Goal: Task Accomplishment & Management: Complete application form

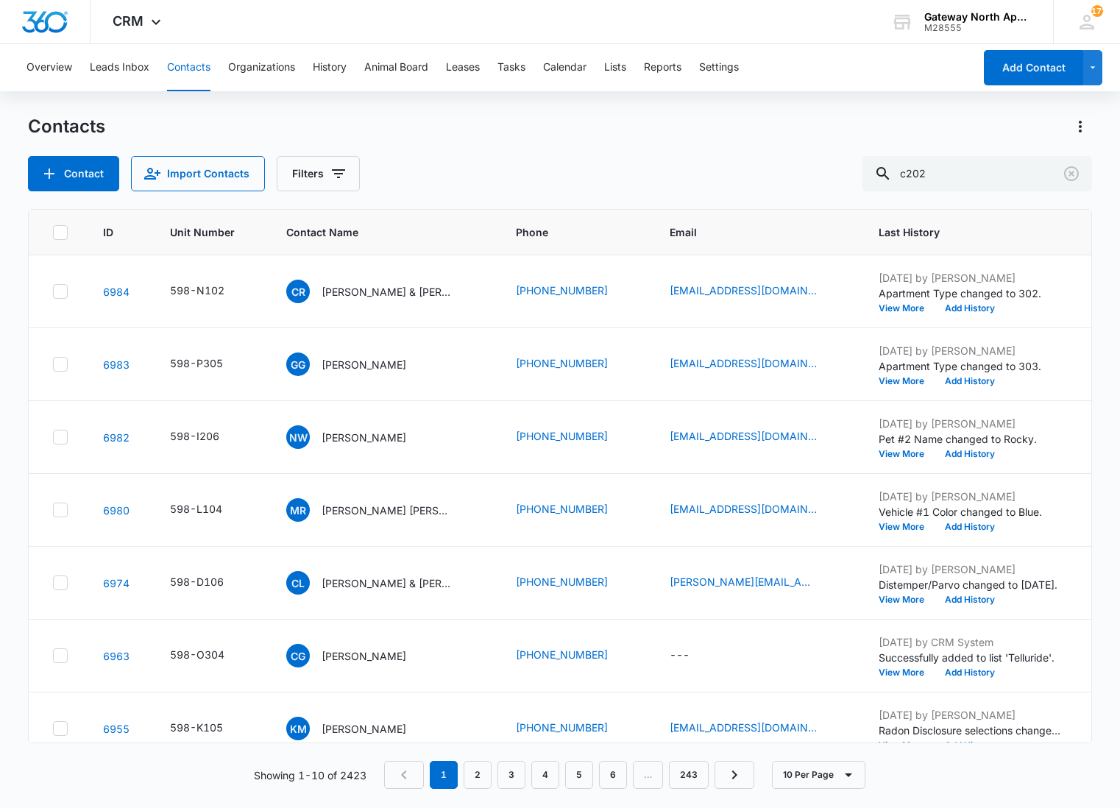
type input "c202"
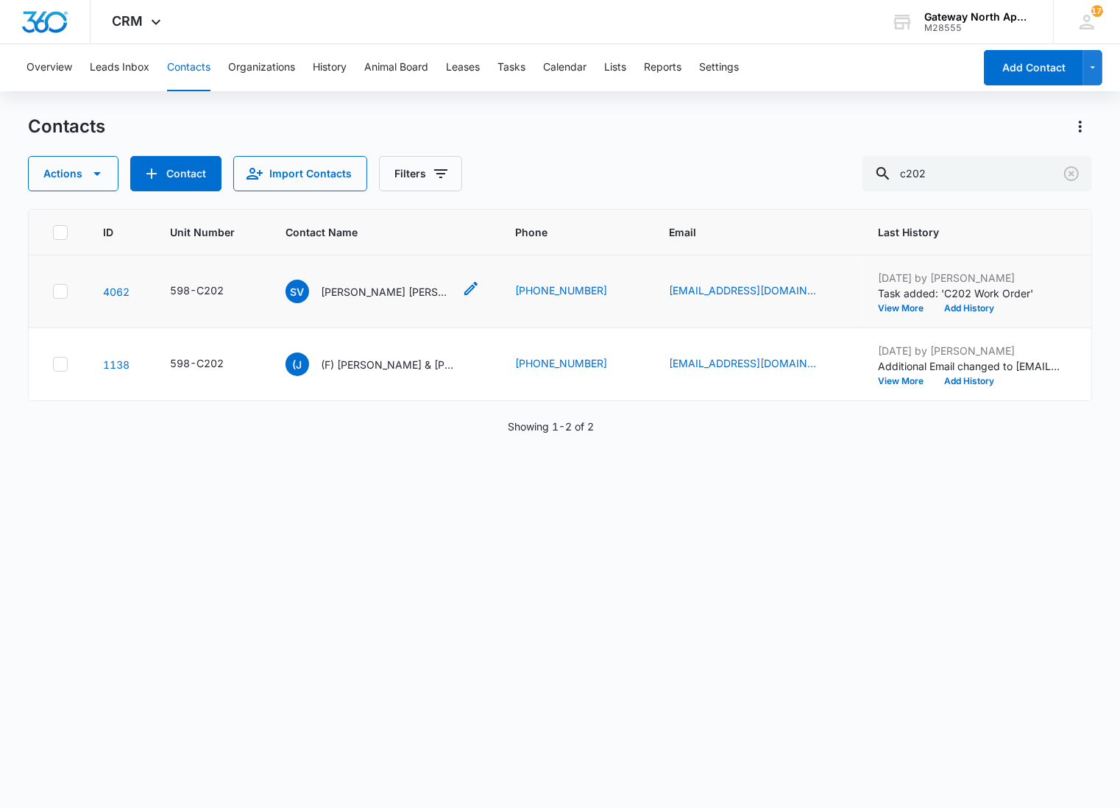
click at [366, 285] on p "[PERSON_NAME] [PERSON_NAME] & [PERSON_NAME]" at bounding box center [387, 291] width 132 height 15
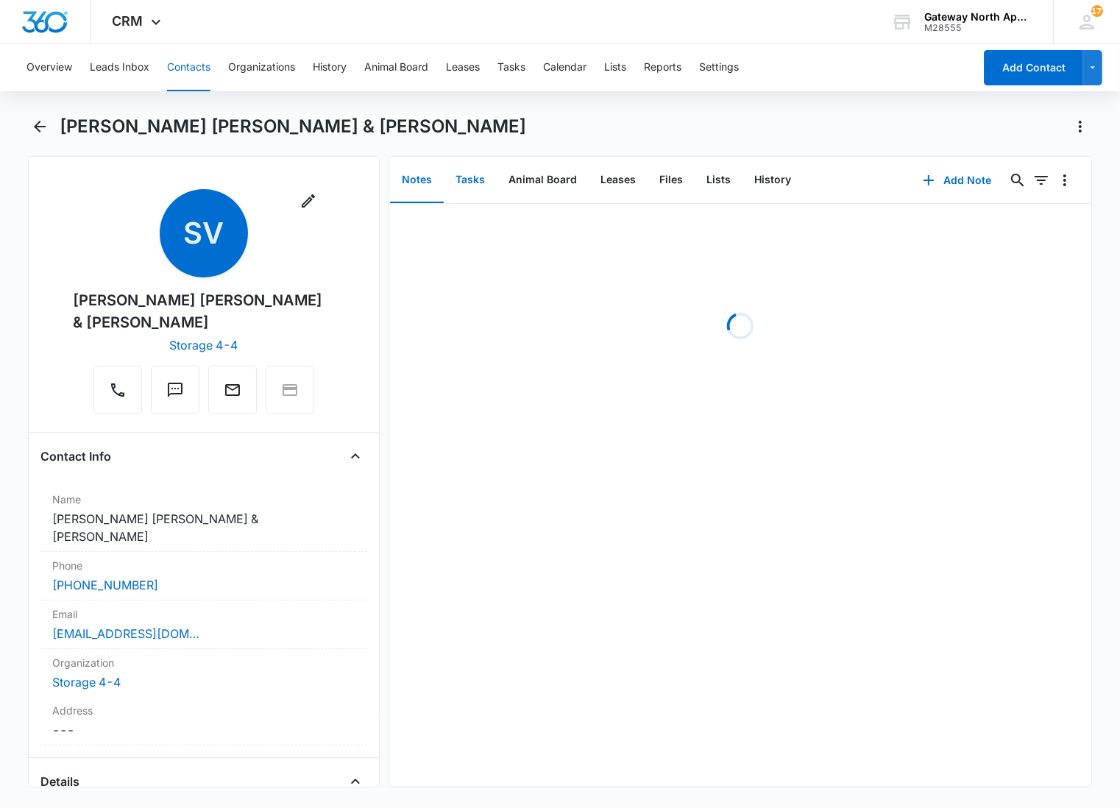
click at [478, 178] on button "Tasks" at bounding box center [470, 180] width 53 height 46
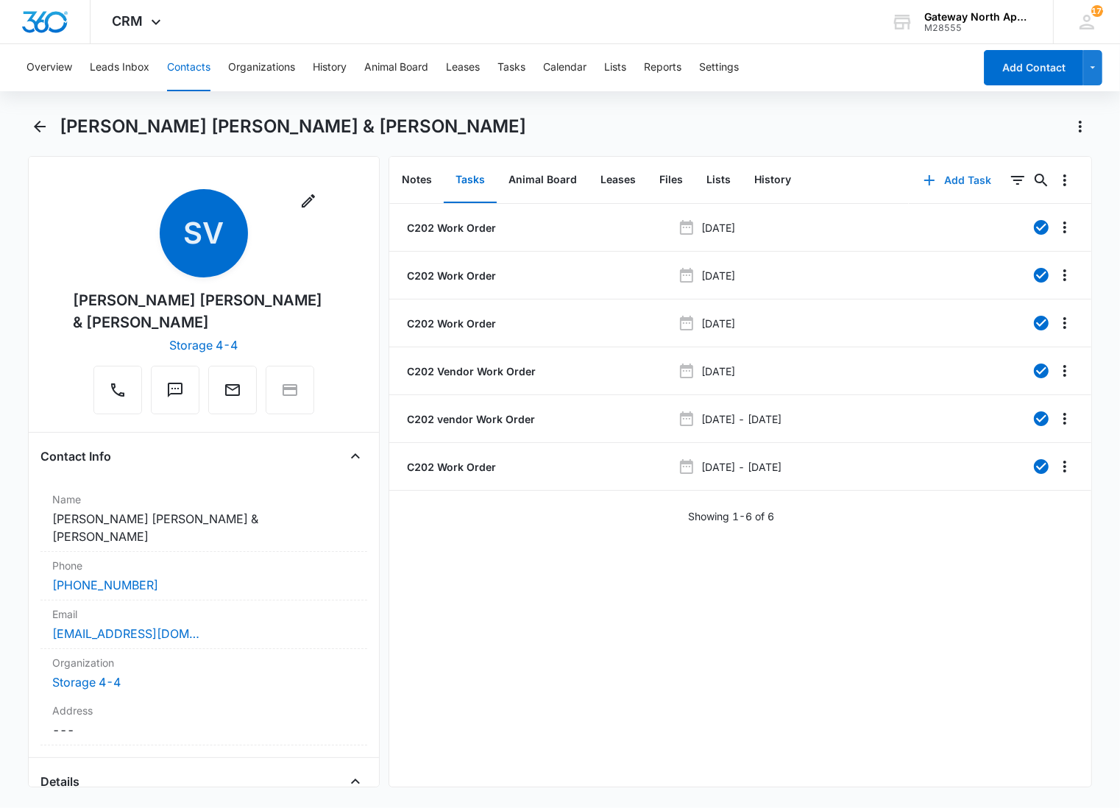
click at [937, 174] on button "Add Task" at bounding box center [957, 180] width 97 height 35
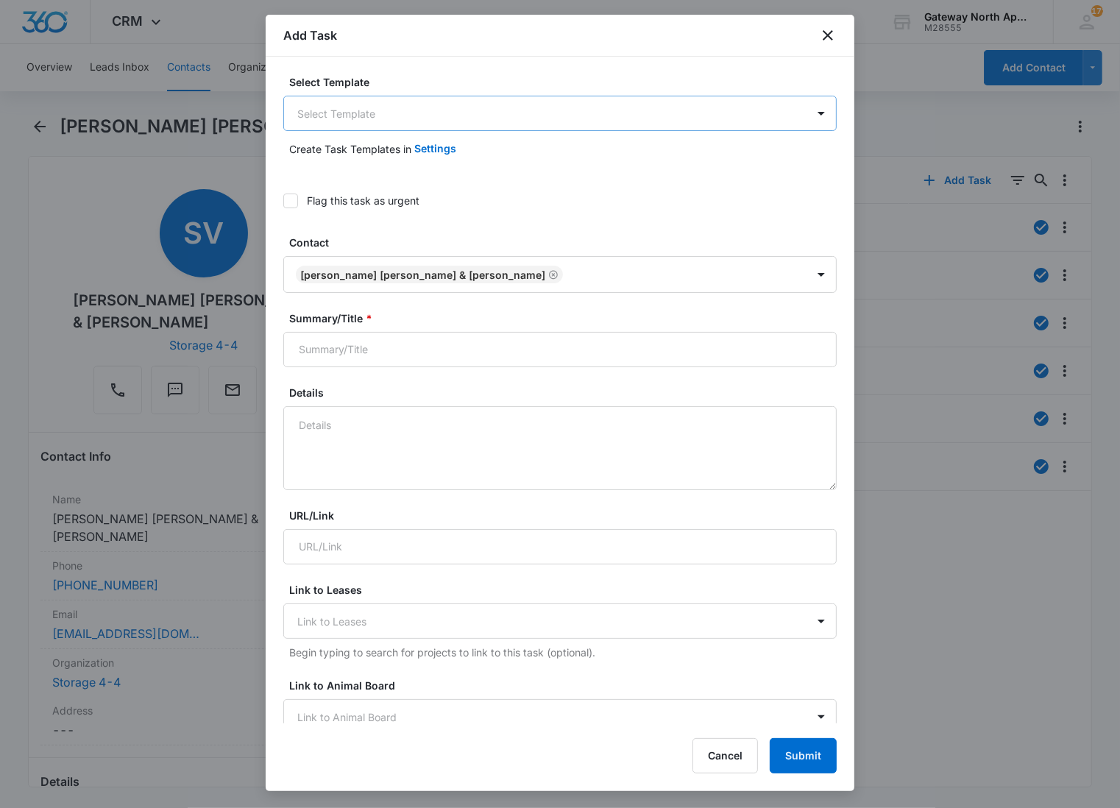
click at [361, 111] on body "CRM Apps Reputation Websites Forms CRM Email Social Content Ads Intelligence Fi…" at bounding box center [560, 404] width 1120 height 808
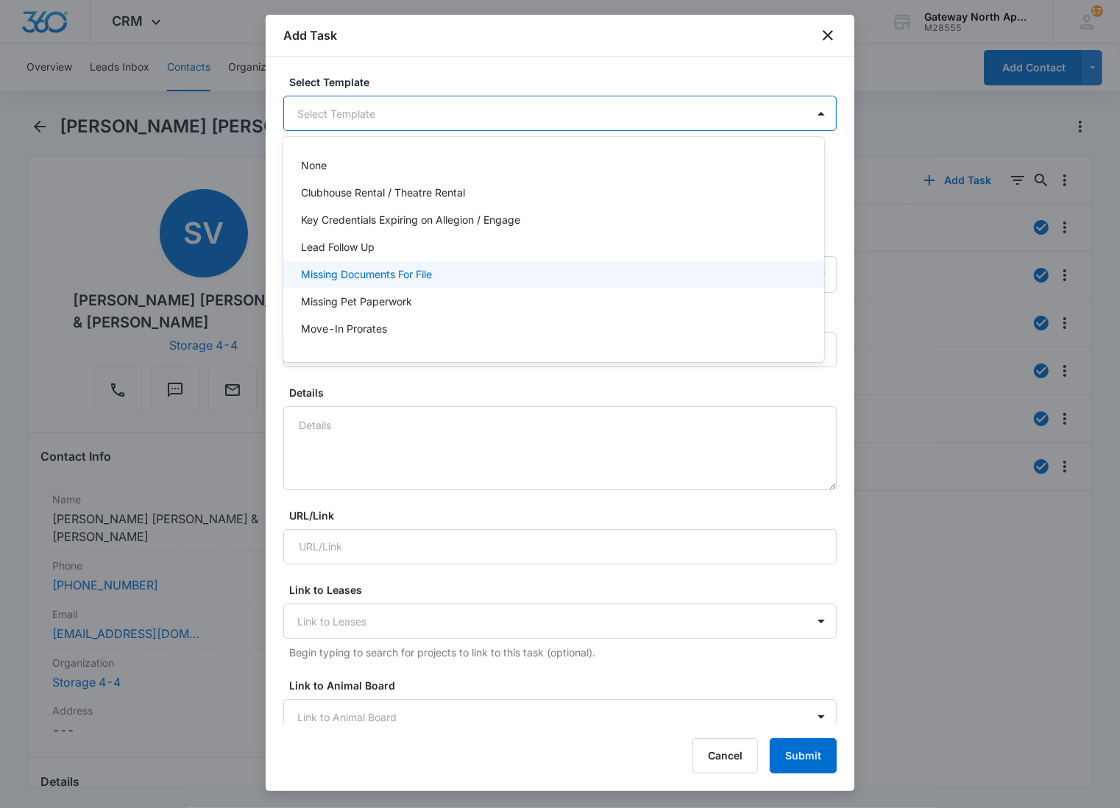
scroll to position [82, 0]
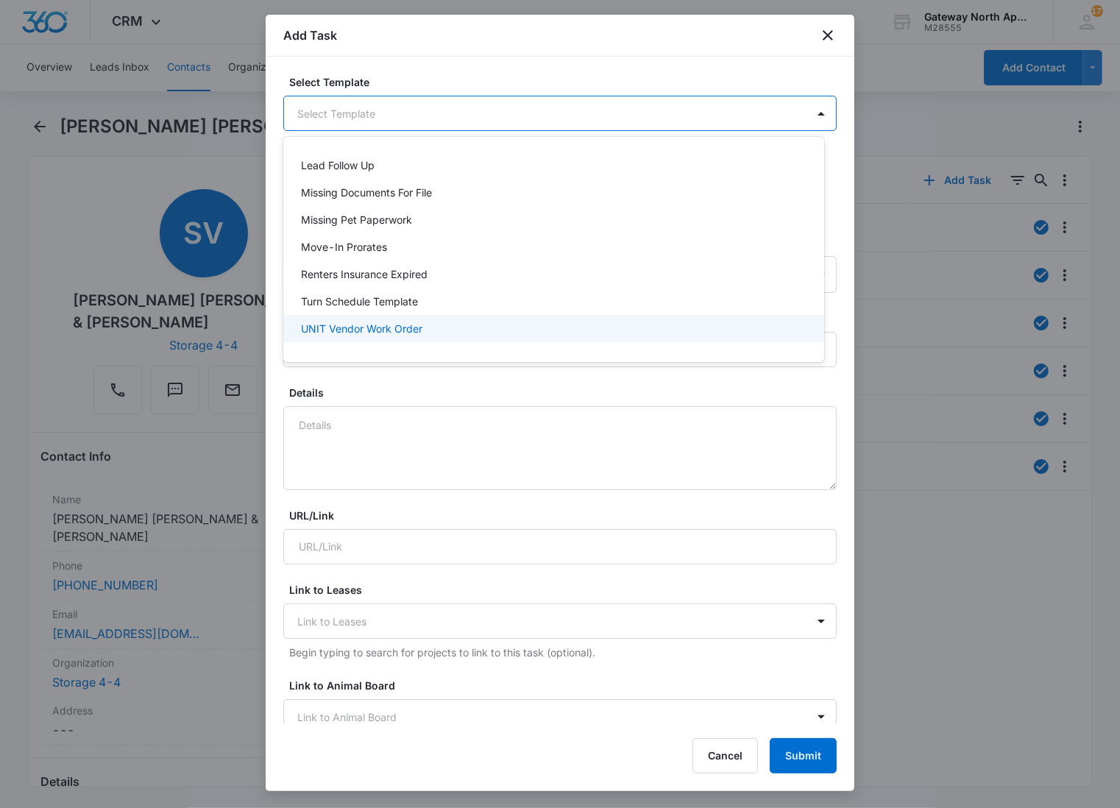
click at [332, 326] on p "UNIT Vendor Work Order" at bounding box center [361, 328] width 121 height 15
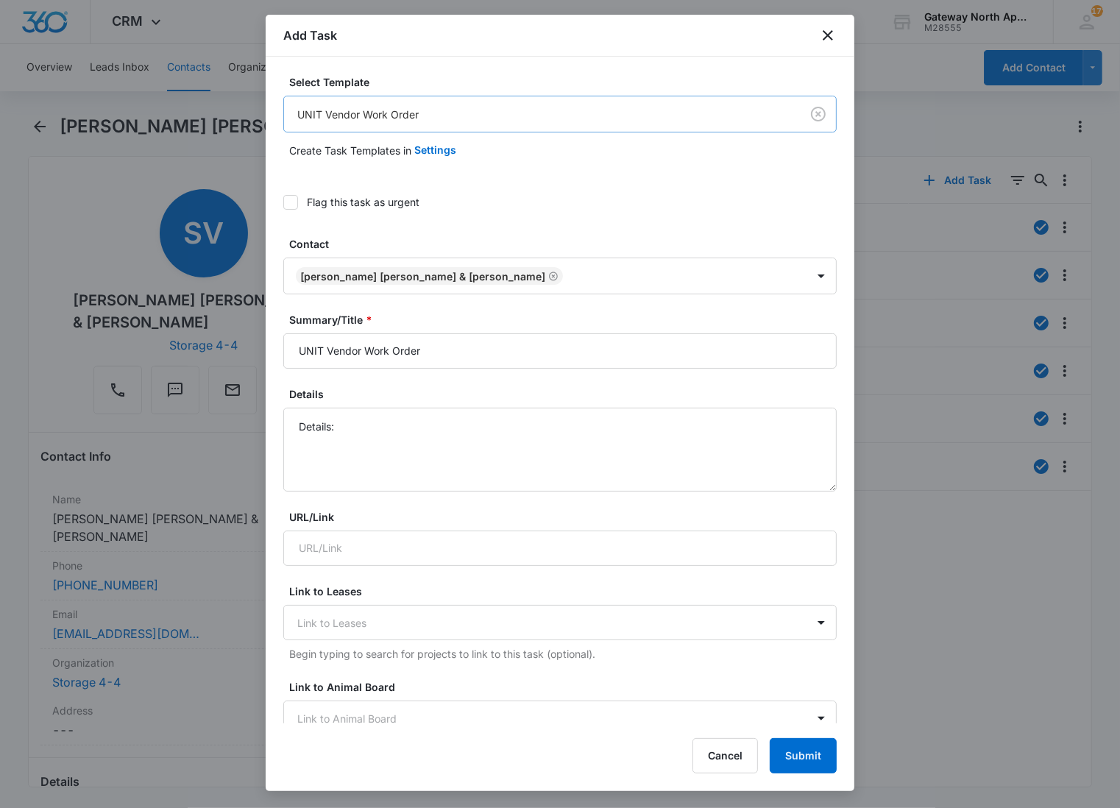
click at [469, 126] on body "CRM Apps Reputation Websites Forms CRM Email Social Content Ads Intelligence Fi…" at bounding box center [560, 404] width 1120 height 808
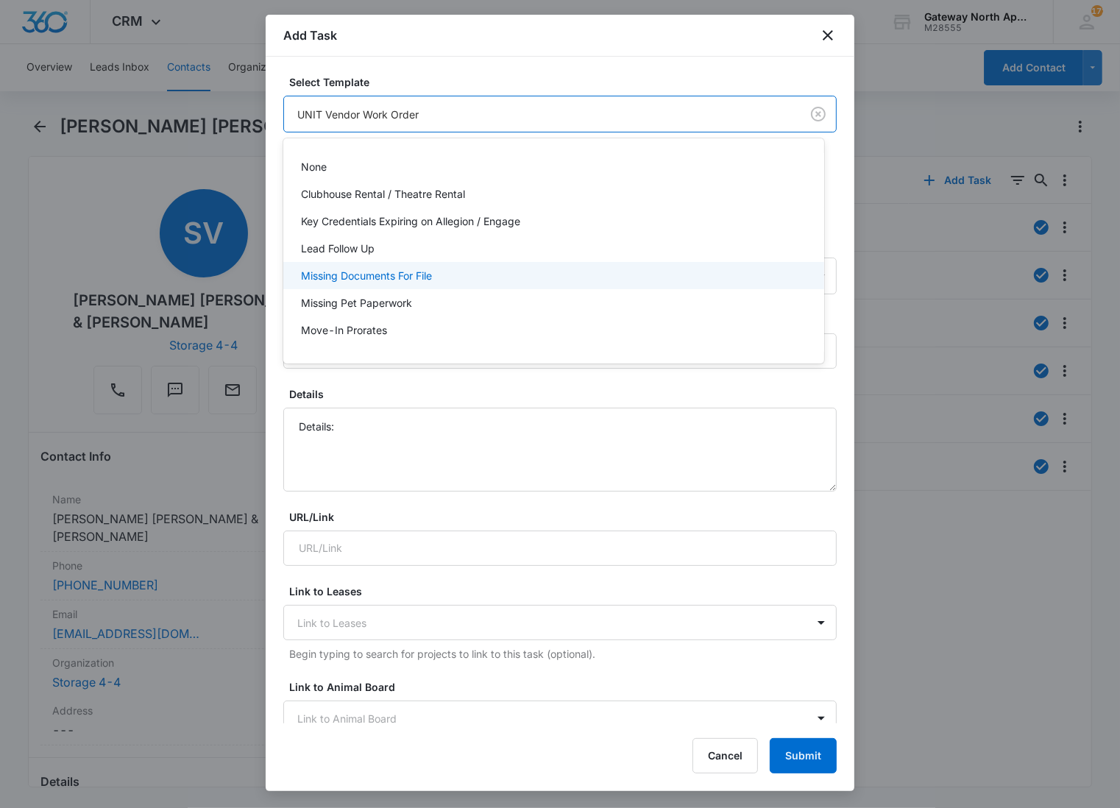
scroll to position [132, 0]
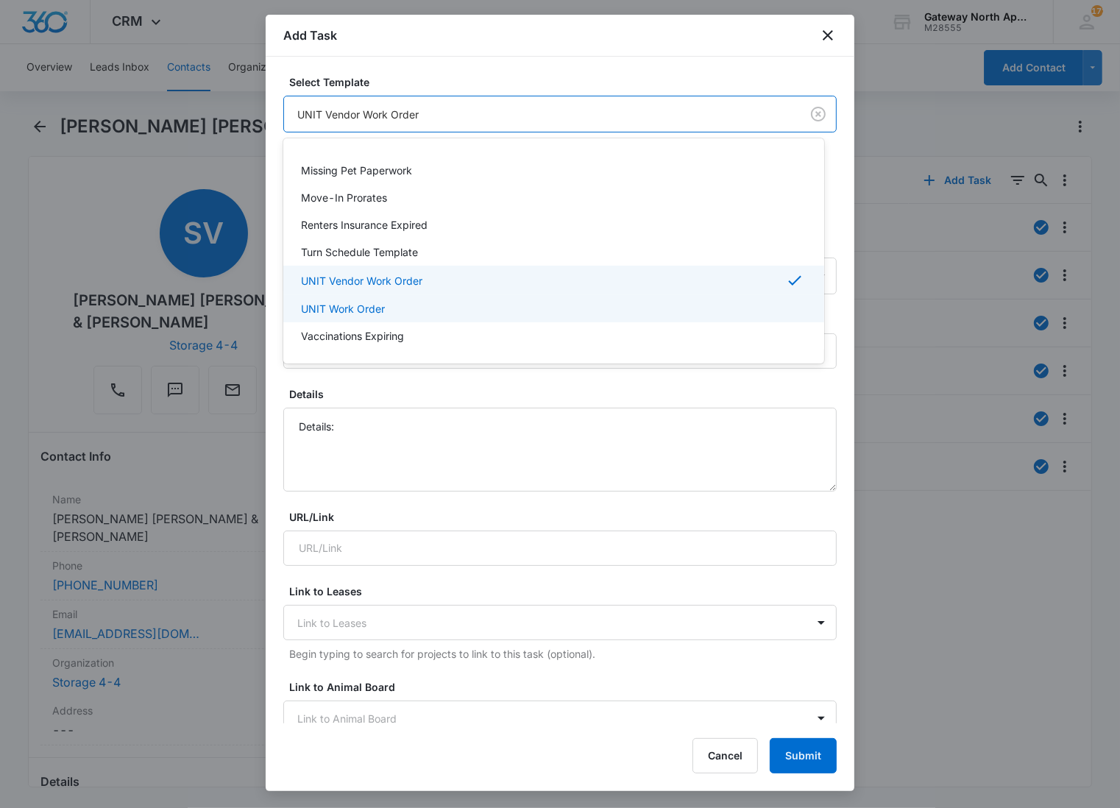
click at [427, 302] on div "UNIT Work Order" at bounding box center [552, 308] width 503 height 15
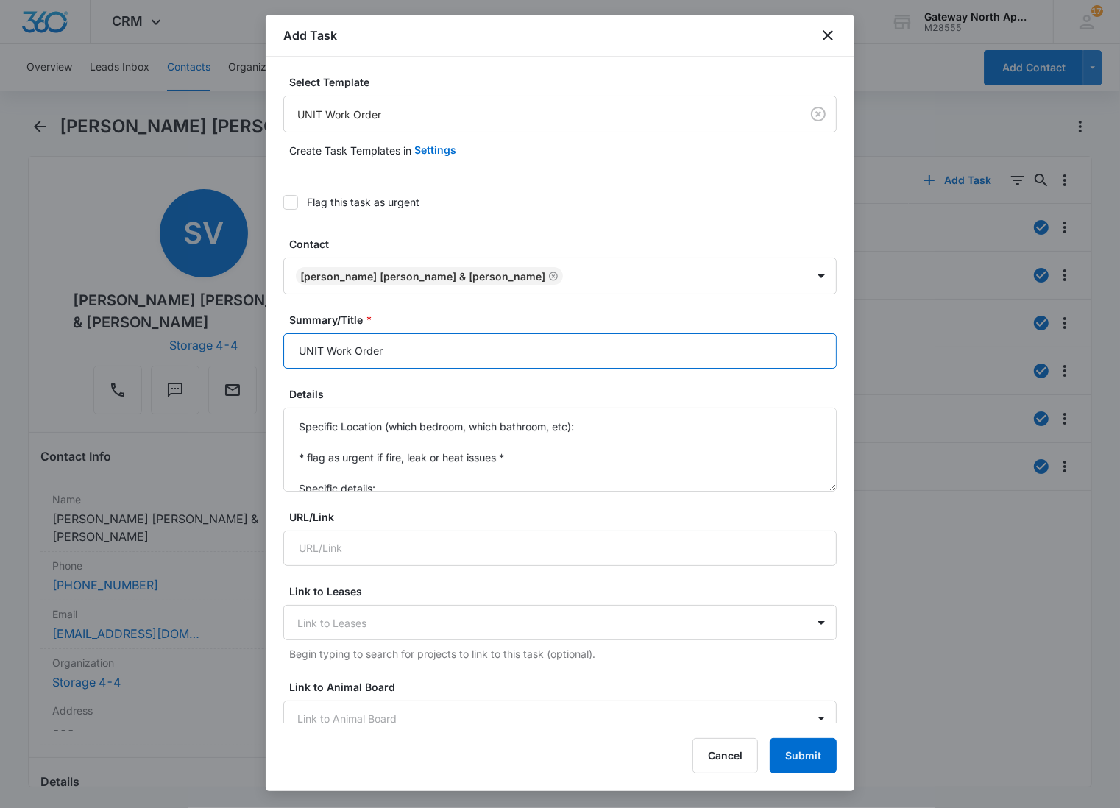
drag, startPoint x: 314, startPoint y: 356, endPoint x: 277, endPoint y: 341, distance: 39.9
click at [278, 347] on div "Select Template UNIT Work Order Create Task Templates in Settings Flag this tas…" at bounding box center [560, 390] width 589 height 667
type input "C202 Work Order"
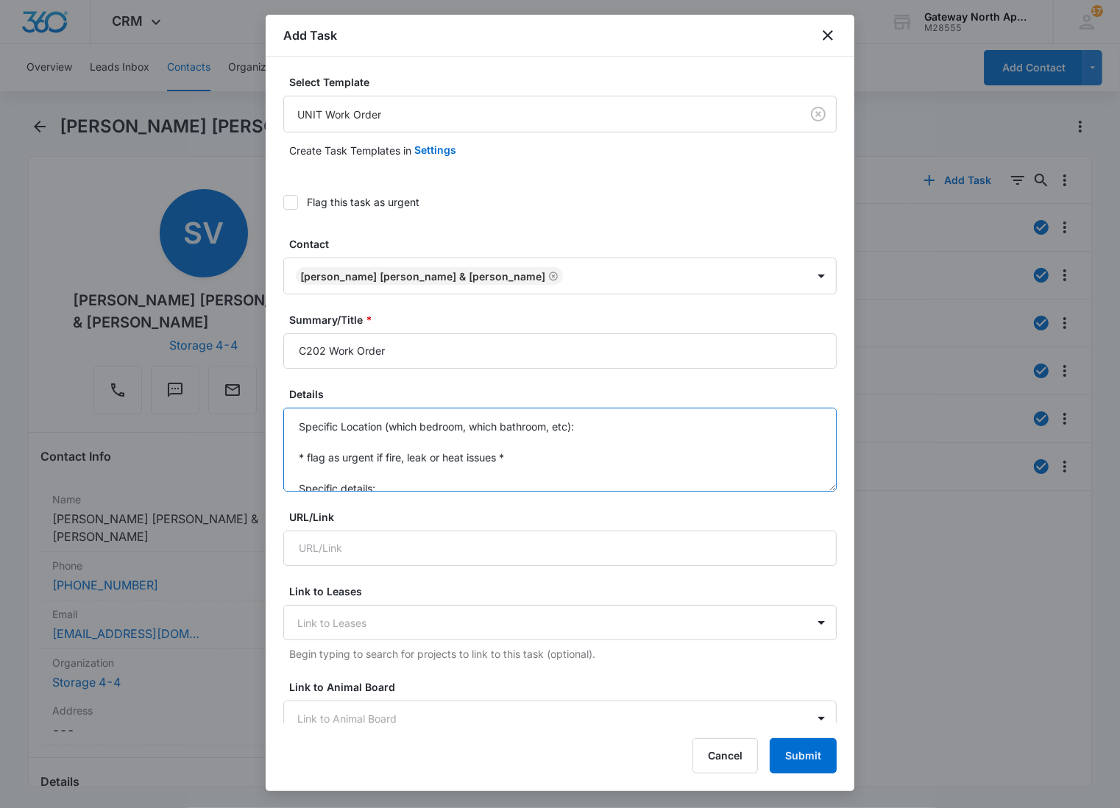
scroll to position [0, 0]
drag, startPoint x: 386, startPoint y: 489, endPoint x: 230, endPoint y: 379, distance: 190.7
click at [230, 379] on body "CRM Apps Reputation Websites Forms CRM Email Social Content Ads Intelligence Fi…" at bounding box center [560, 404] width 1120 height 808
click at [542, 422] on textarea "Master bathrooms sink and tub is clogged." at bounding box center [559, 450] width 553 height 84
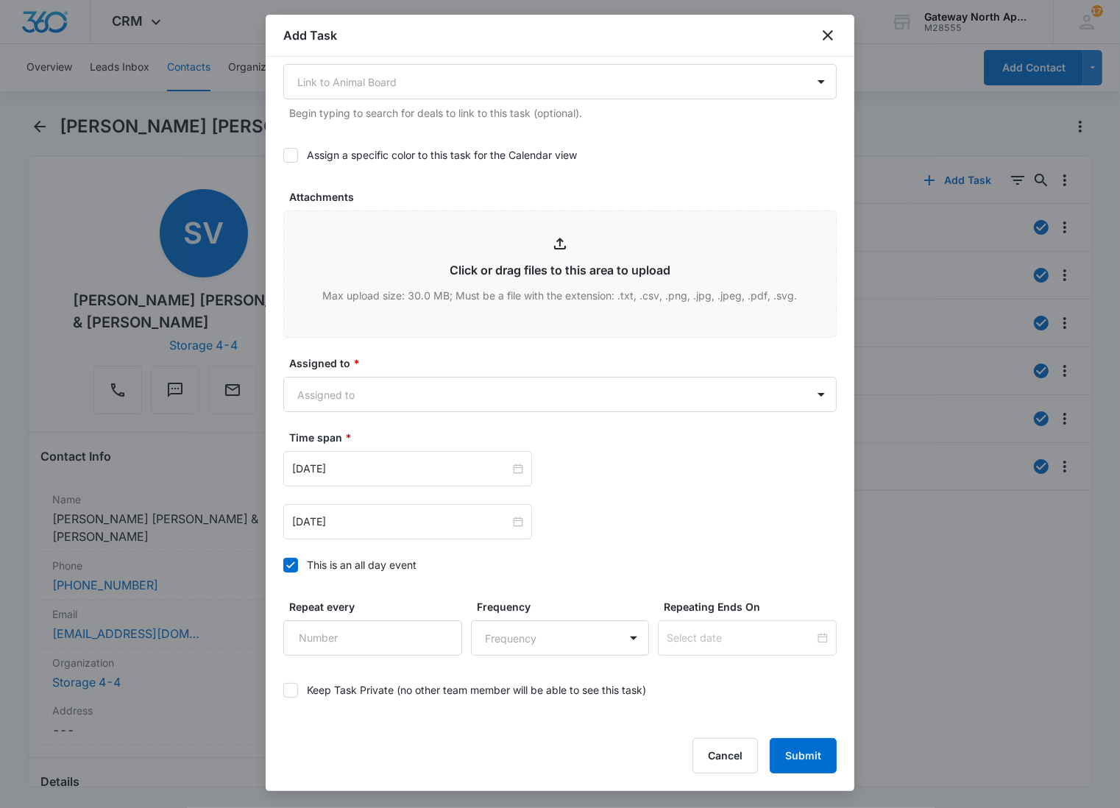
scroll to position [653, 0]
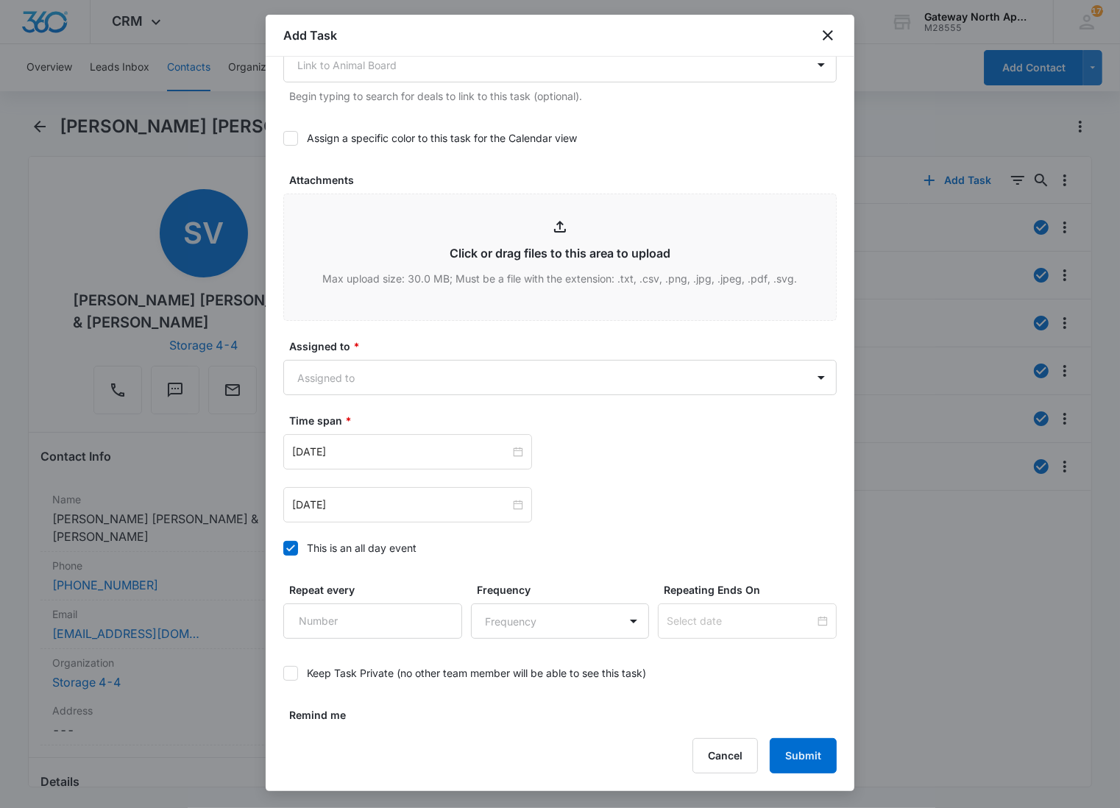
type textarea "Master bathrooms sink and tub is clogged. Please call [PHONE_NUMBER] before ent…"
click at [363, 353] on div "Assigned to * Assigned to" at bounding box center [559, 366] width 553 height 57
click at [361, 379] on body "CRM Apps Reputation Websites Forms CRM Email Social Content Ads Intelligence Fi…" at bounding box center [560, 404] width 1120 height 808
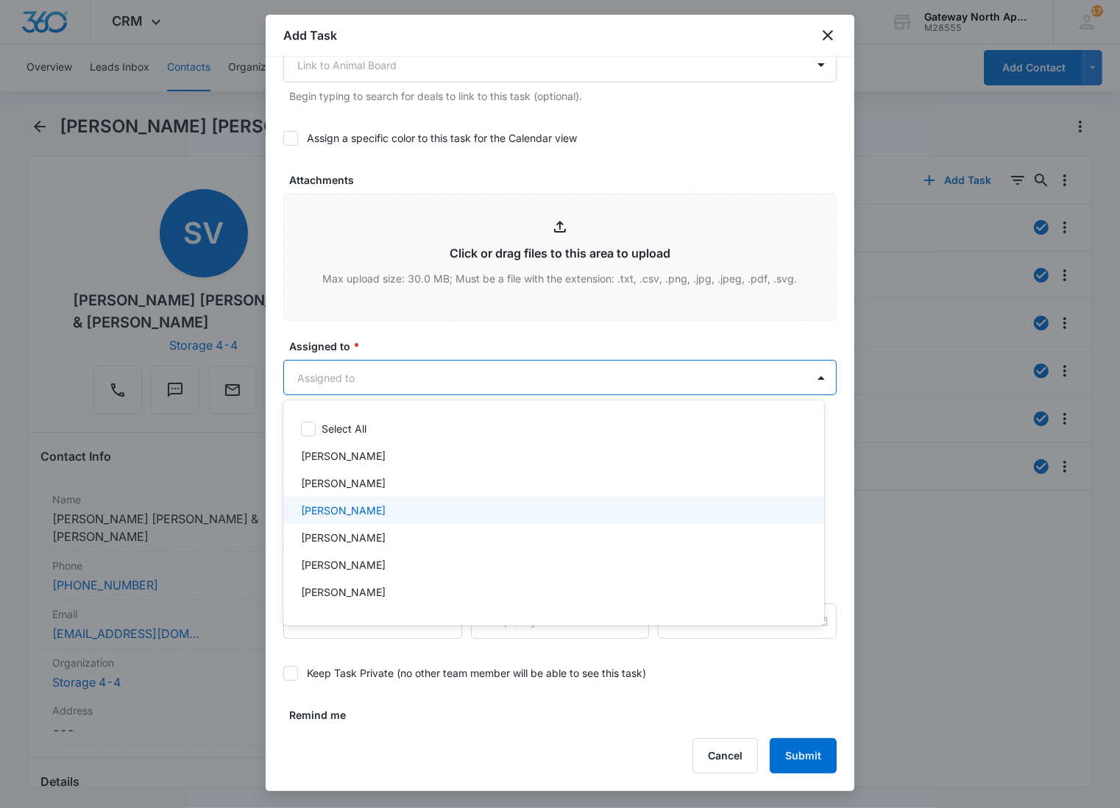
click at [370, 516] on p "[PERSON_NAME]" at bounding box center [343, 510] width 85 height 15
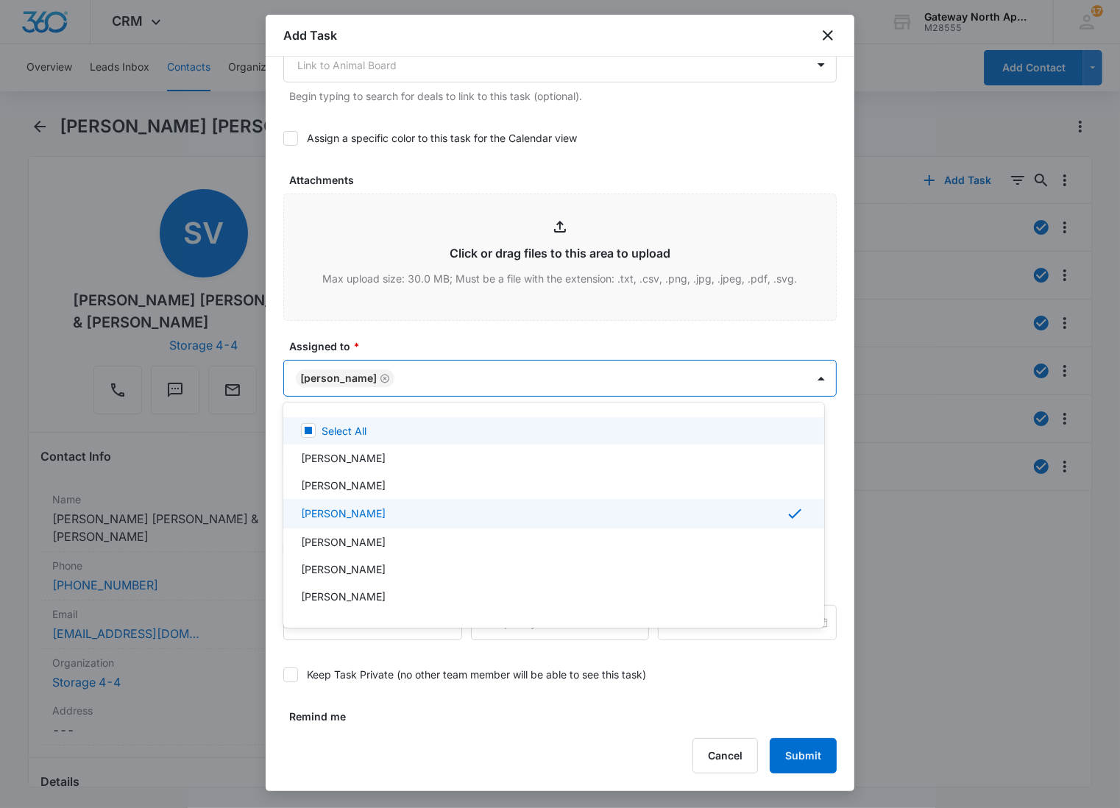
click at [427, 374] on div at bounding box center [560, 404] width 1120 height 808
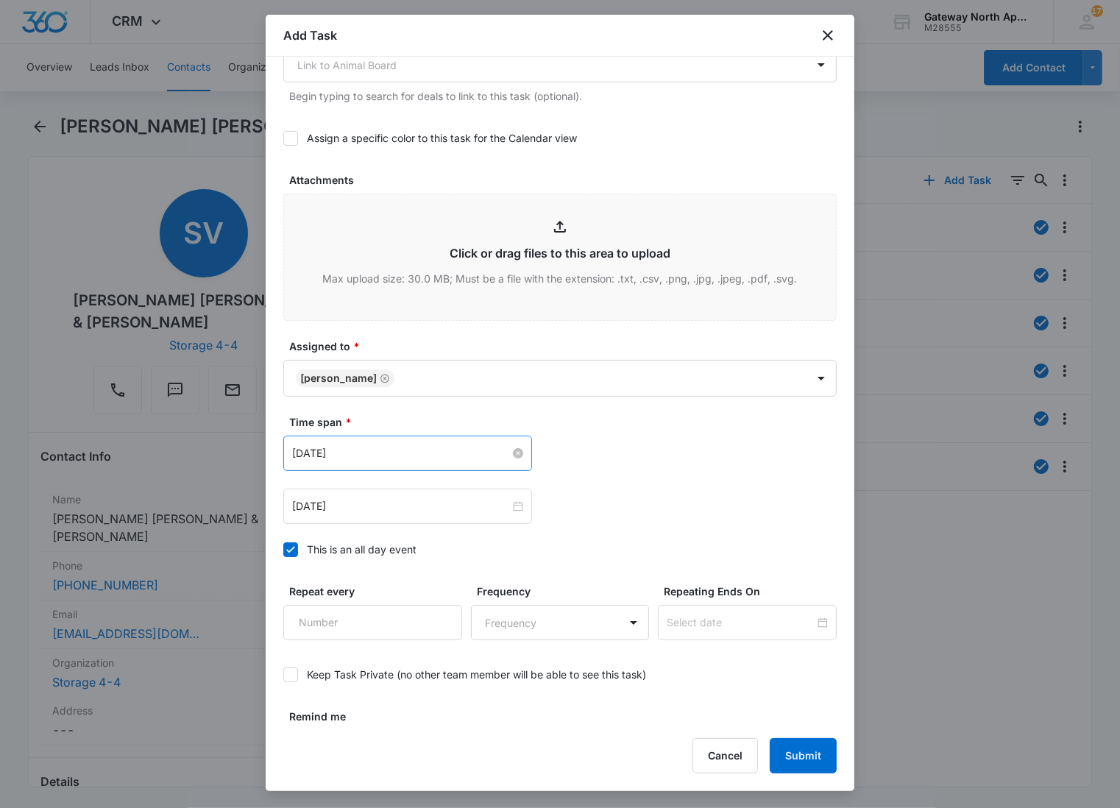
click at [386, 455] on input "[DATE]" at bounding box center [401, 453] width 218 height 16
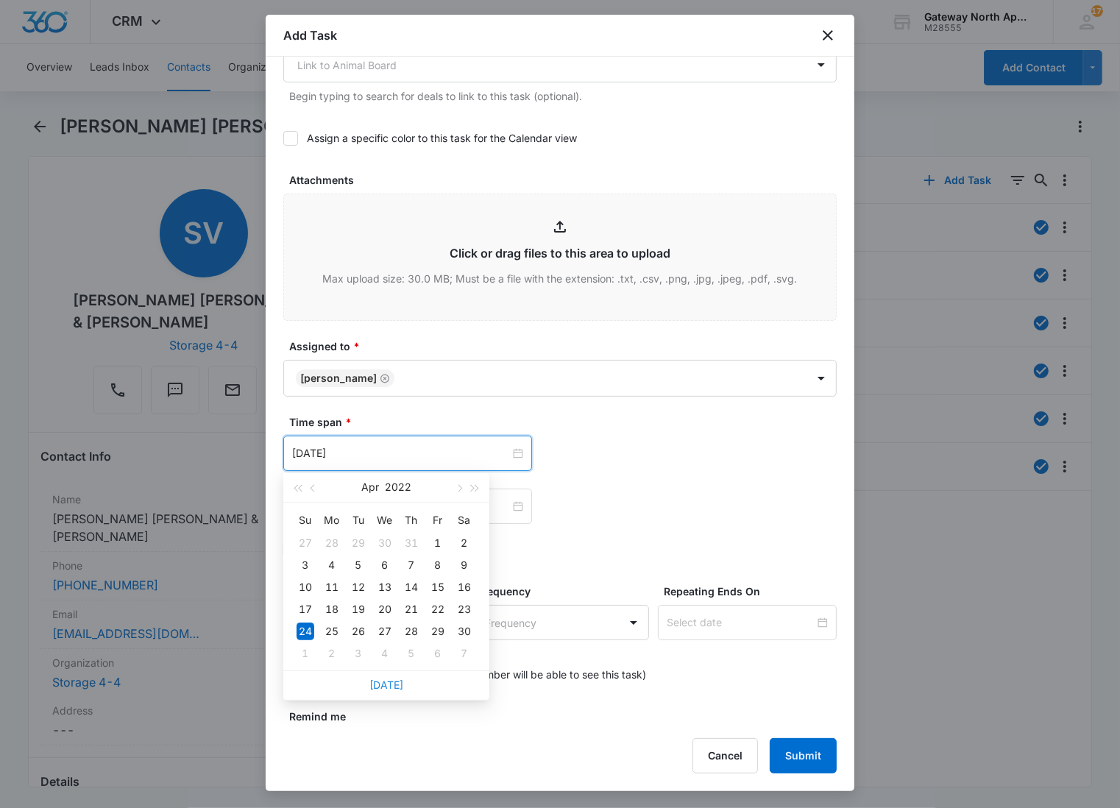
click at [384, 688] on link "[DATE]" at bounding box center [386, 684] width 34 height 13
type input "[DATE]"
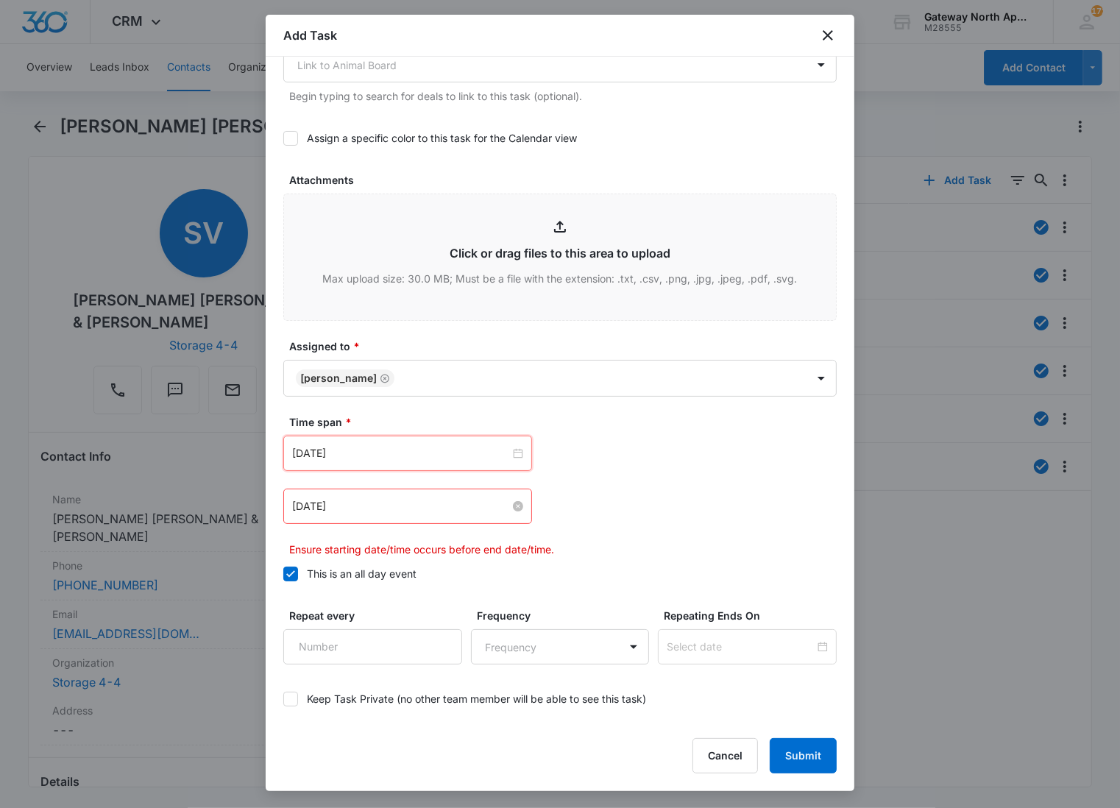
click at [420, 498] on input "[DATE]" at bounding box center [401, 506] width 218 height 16
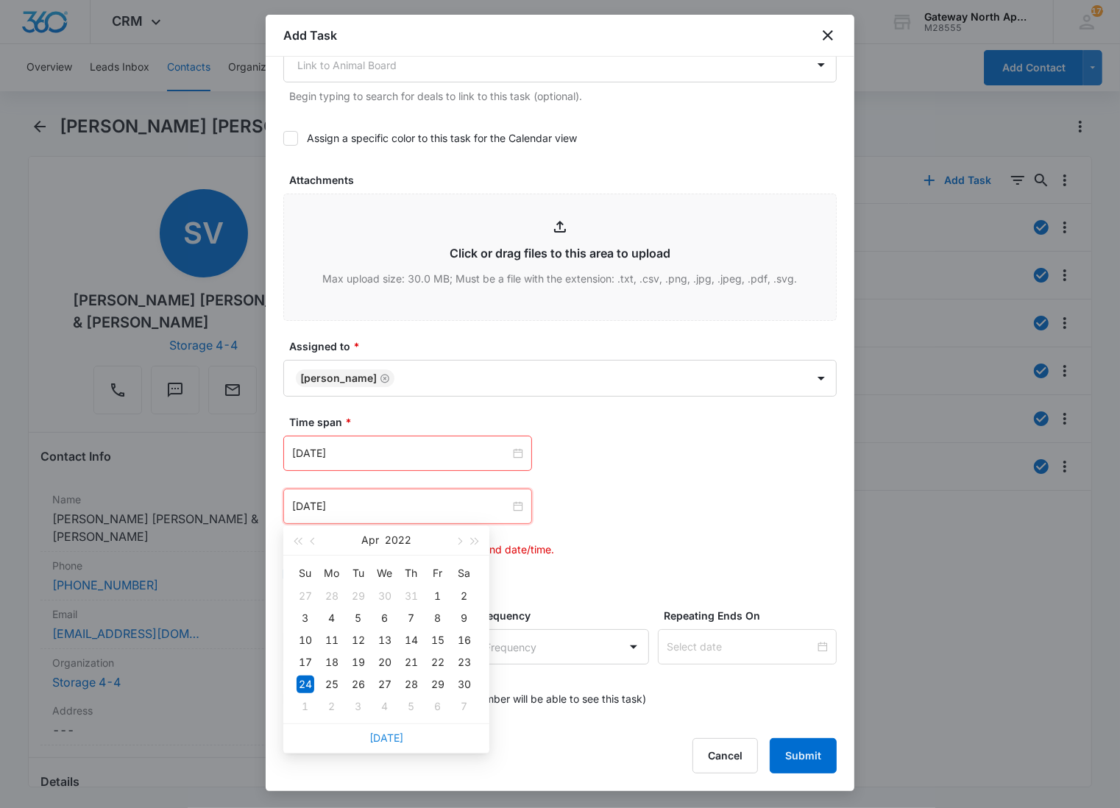
click at [391, 734] on link "[DATE]" at bounding box center [386, 737] width 34 height 13
type input "[DATE]"
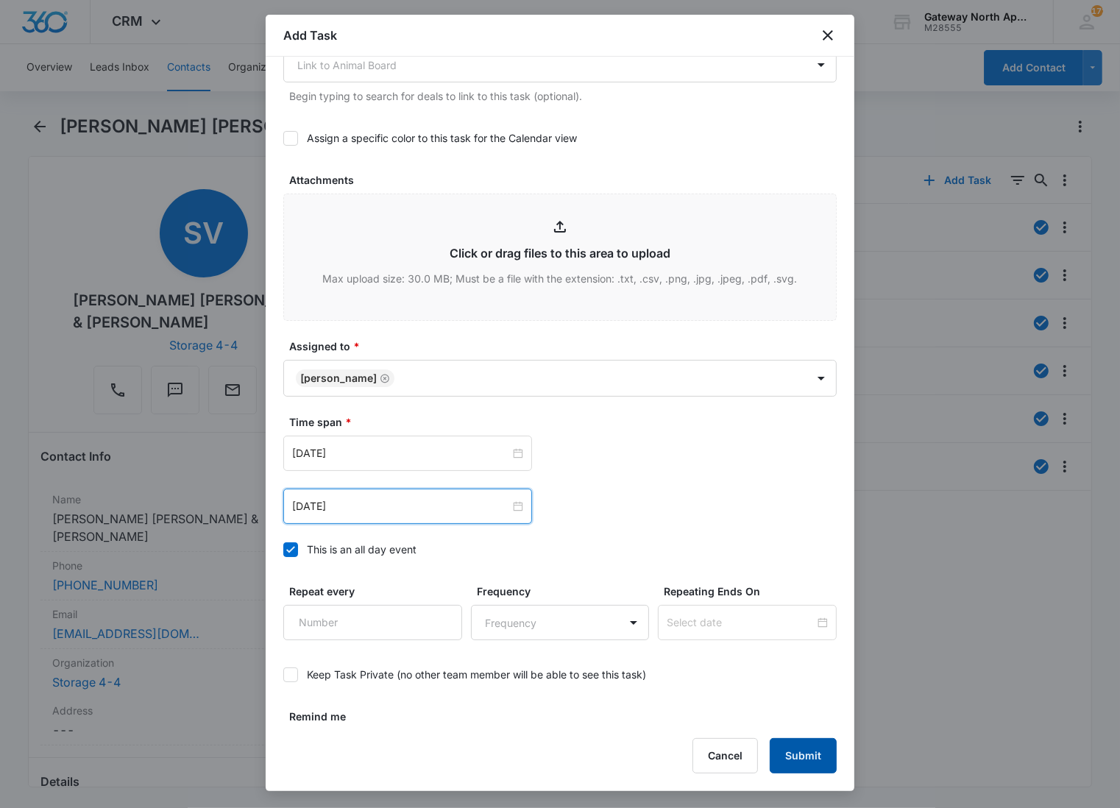
click at [803, 752] on button "Submit" at bounding box center [803, 755] width 67 height 35
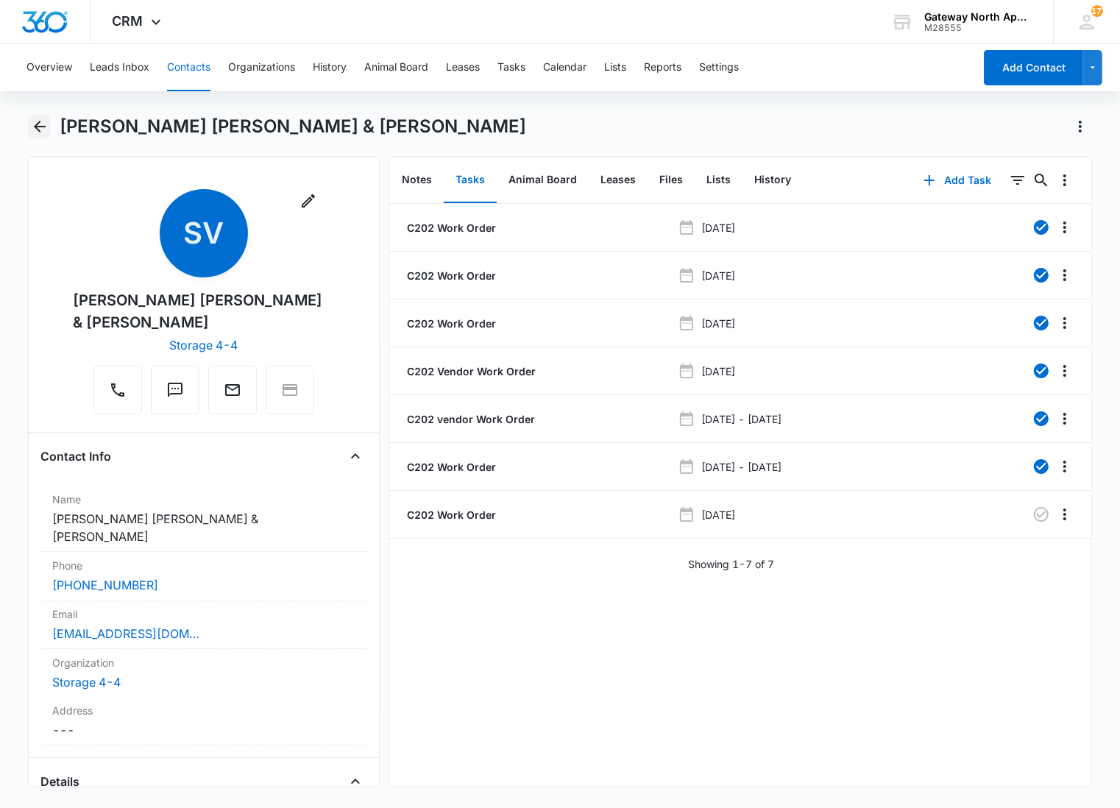
click at [49, 121] on button "Back" at bounding box center [39, 127] width 23 height 24
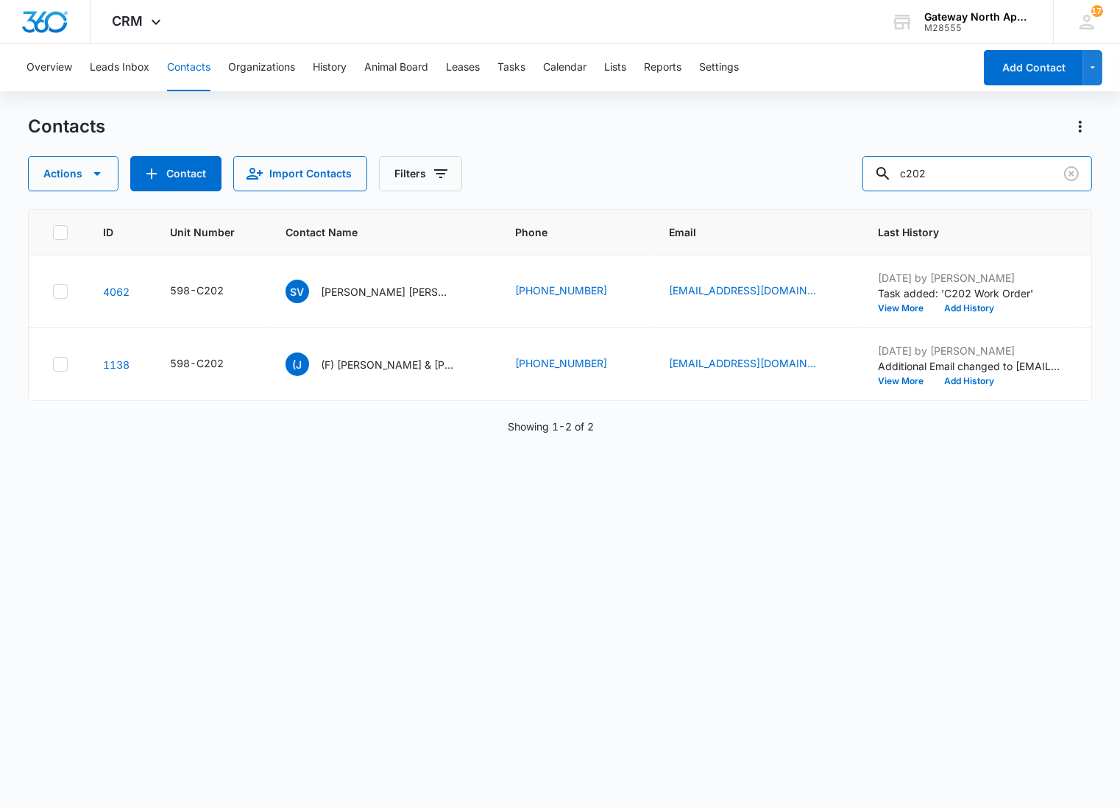
drag, startPoint x: 1003, startPoint y: 182, endPoint x: 823, endPoint y: 156, distance: 182.1
click at [823, 156] on div "Actions Contact Import Contacts Filters c202" at bounding box center [560, 173] width 1064 height 35
type input "g206"
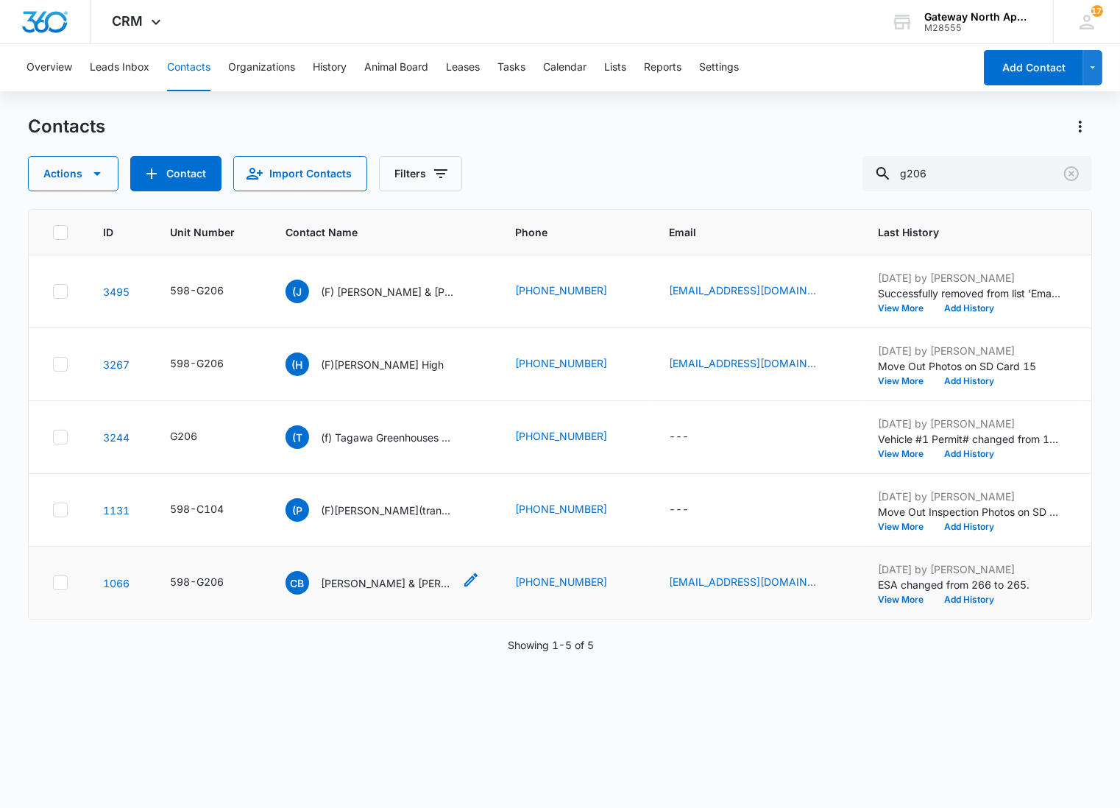
click at [379, 581] on p "[PERSON_NAME] & [PERSON_NAME]" at bounding box center [387, 582] width 132 height 15
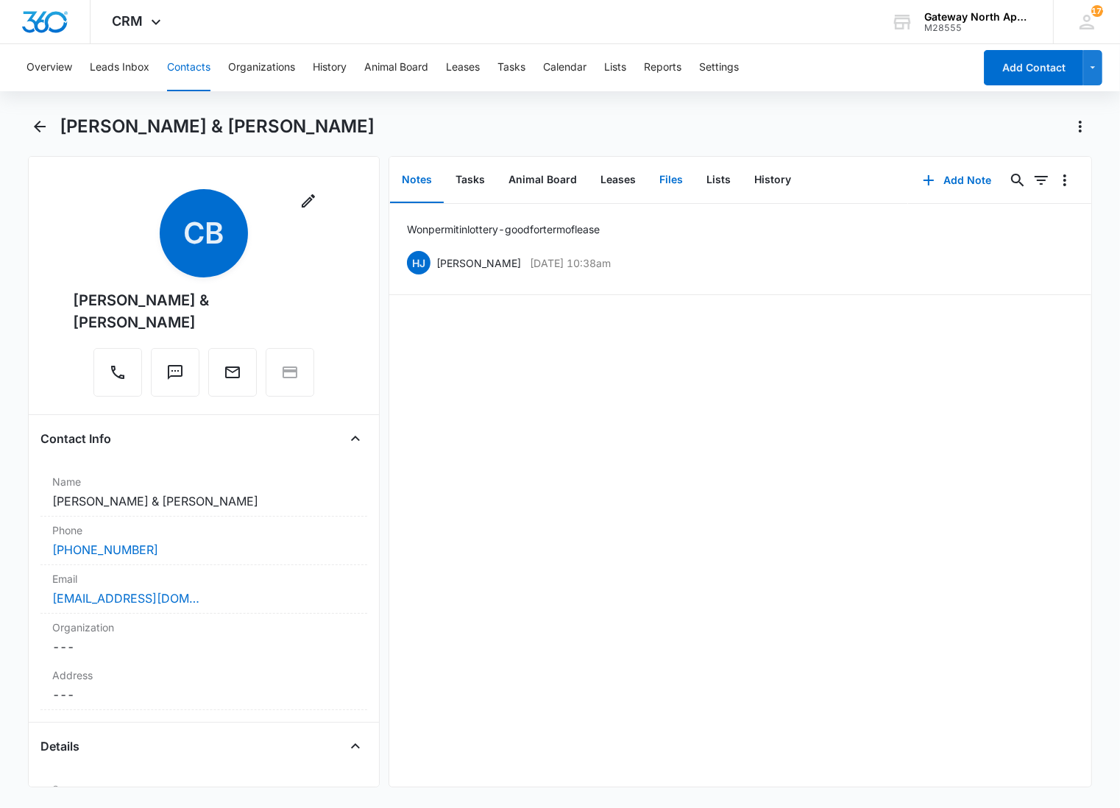
click at [666, 178] on button "Files" at bounding box center [671, 180] width 47 height 46
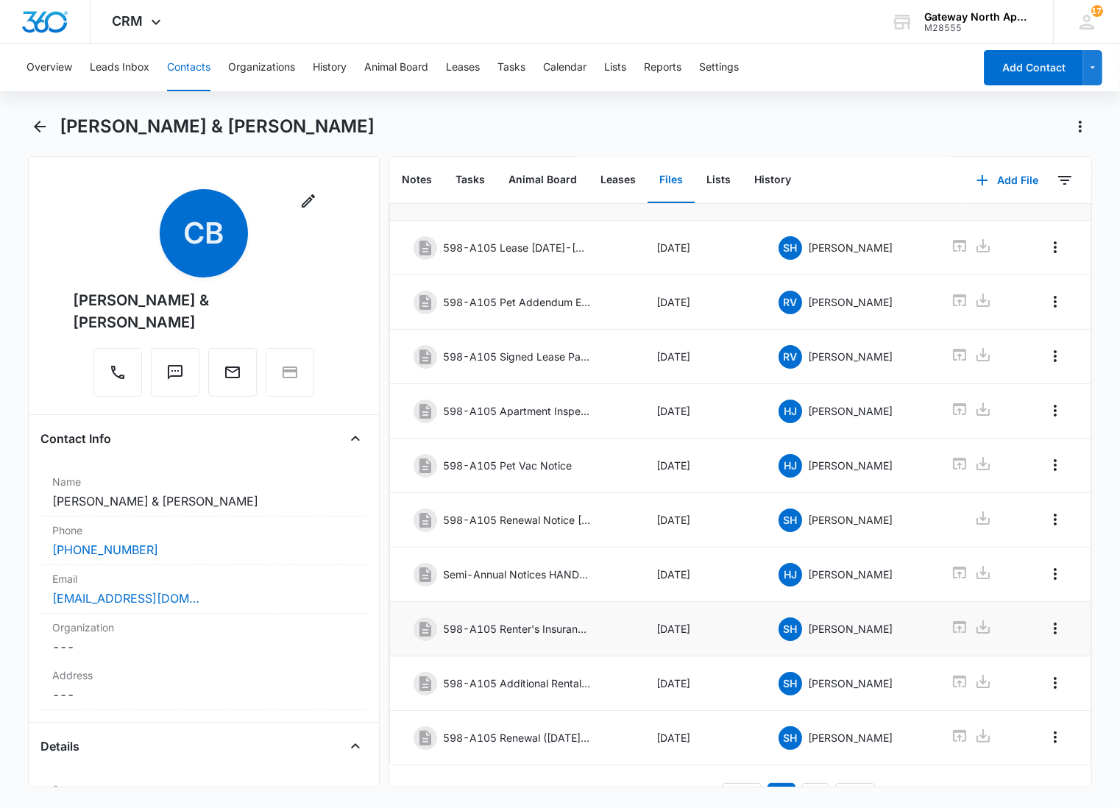
scroll to position [124, 0]
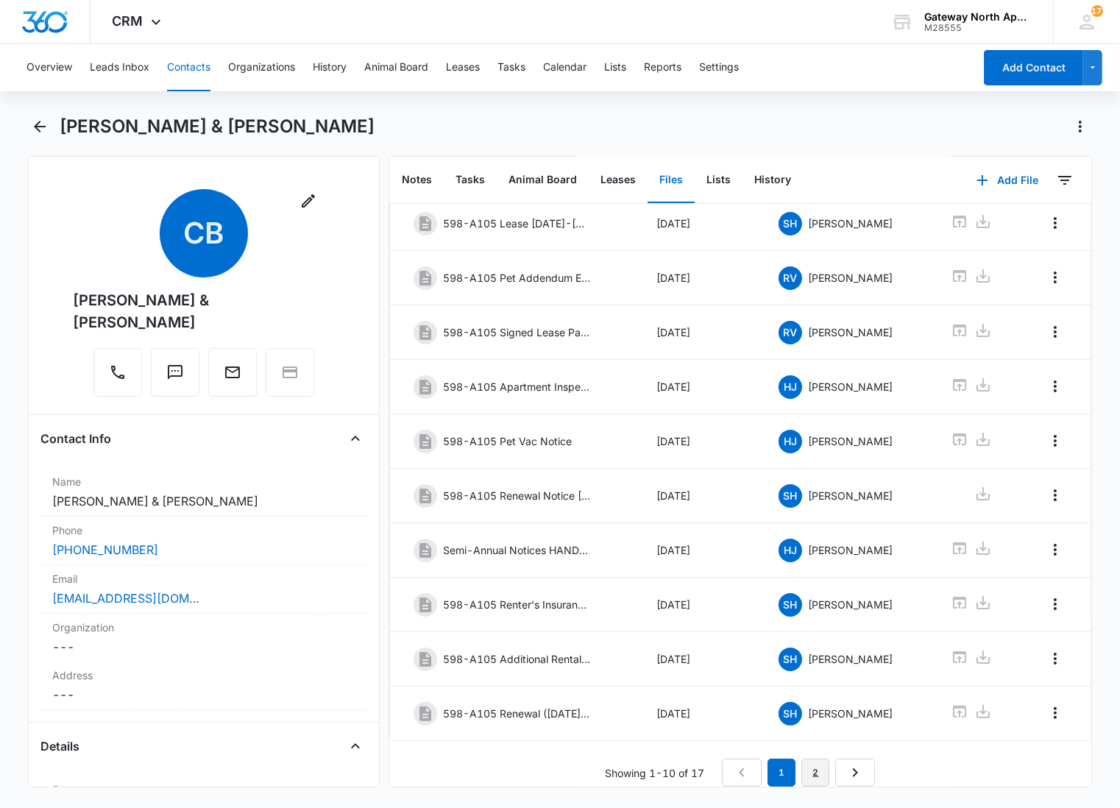
click at [804, 768] on link "2" at bounding box center [815, 773] width 28 height 28
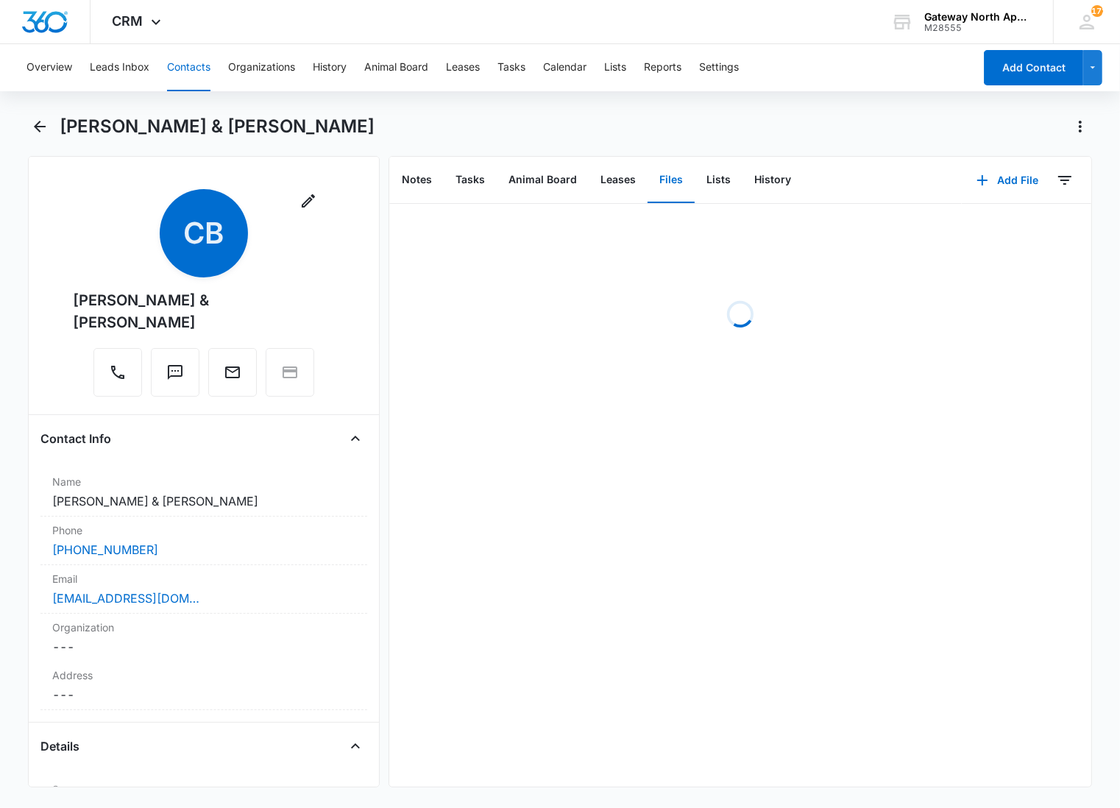
scroll to position [0, 0]
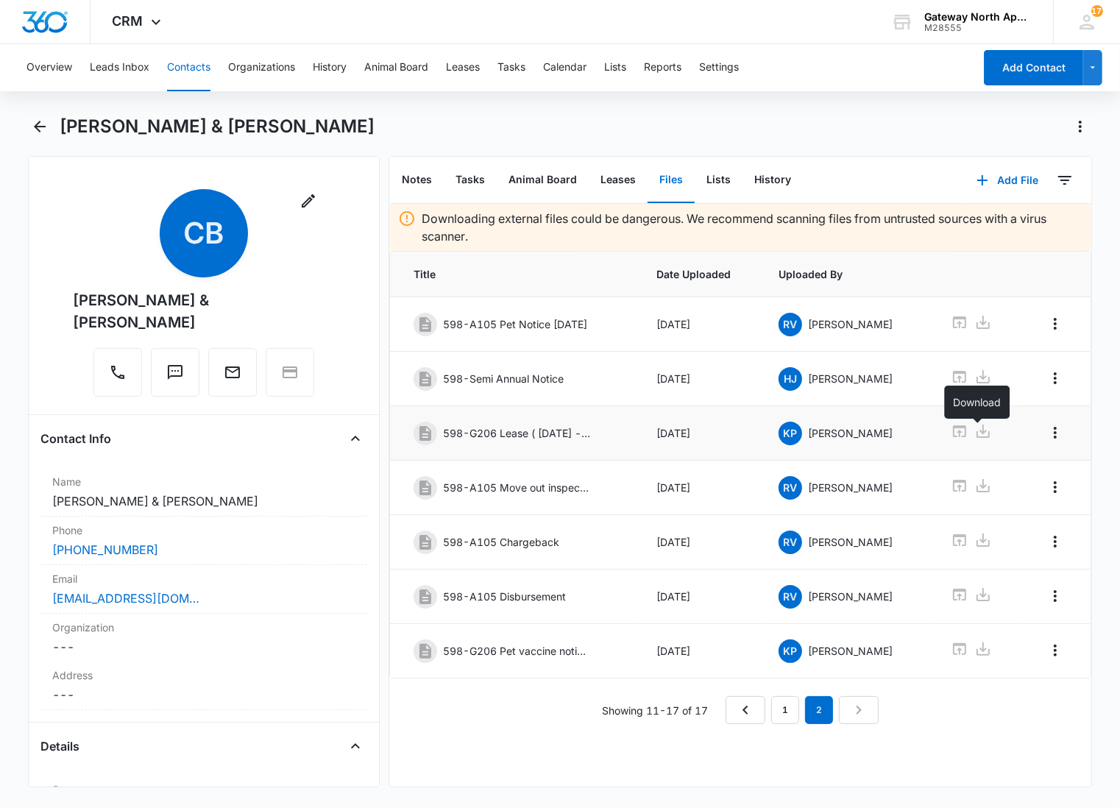
click at [974, 436] on icon at bounding box center [983, 431] width 18 height 18
